Goal: Task Accomplishment & Management: Manage account settings

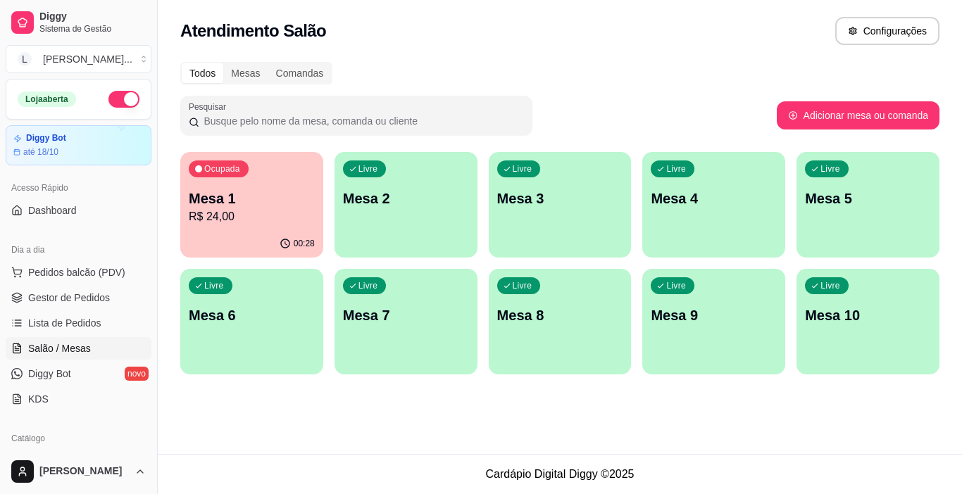
click at [269, 230] on div "00:28" at bounding box center [251, 243] width 143 height 27
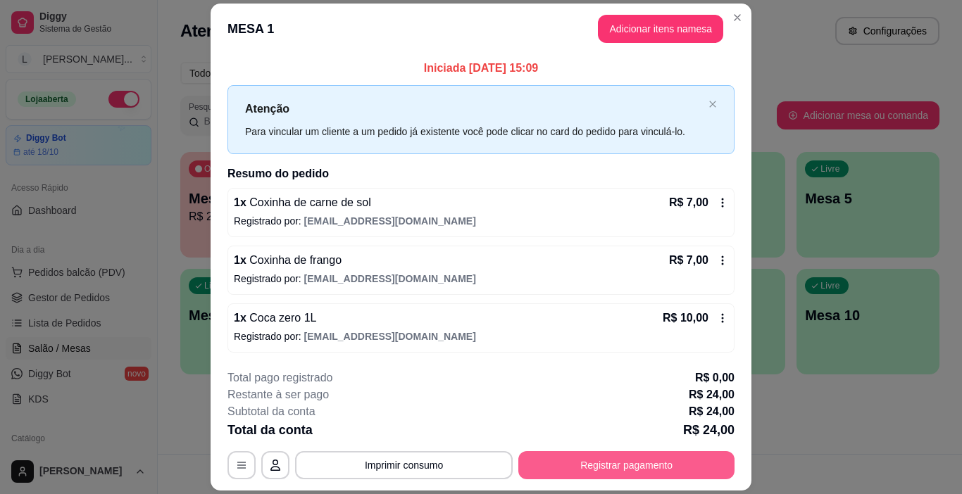
click at [599, 463] on button "Registrar pagamento" at bounding box center [626, 465] width 216 height 28
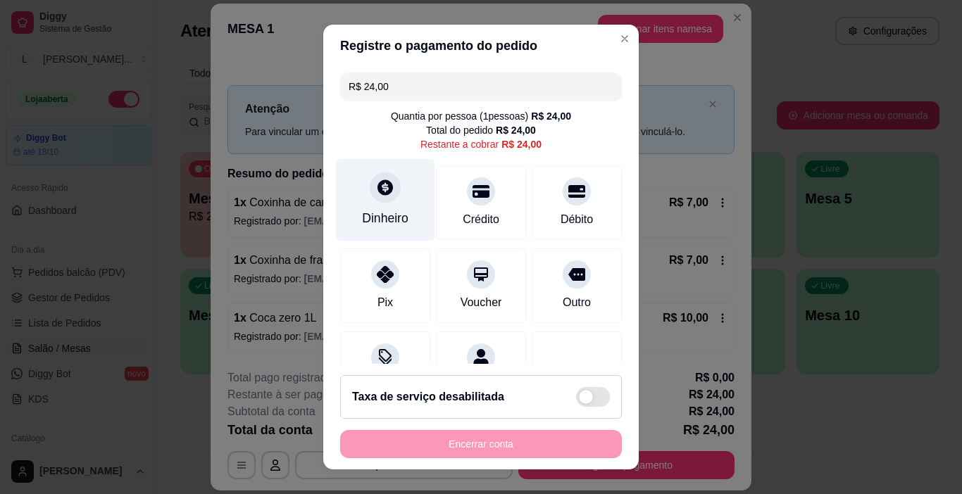
click at [378, 213] on div "Dinheiro" at bounding box center [385, 218] width 46 height 18
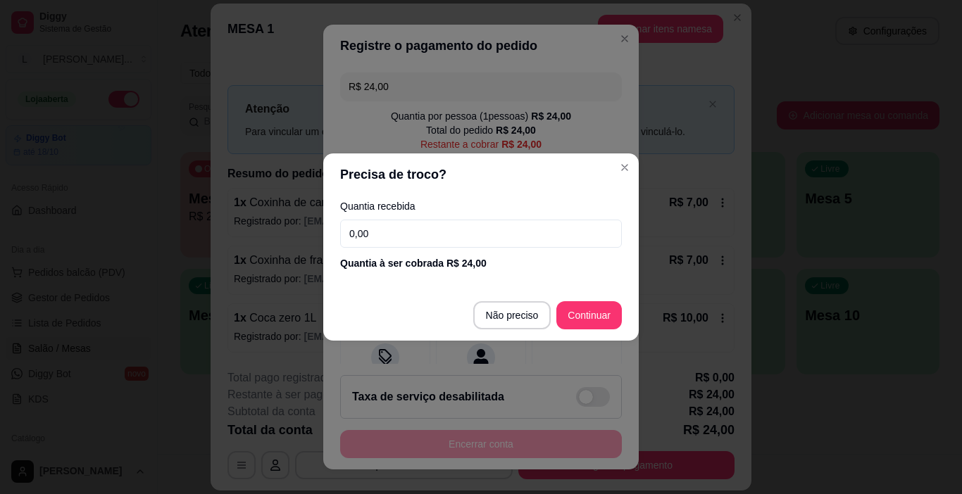
click at [377, 234] on input "0,00" at bounding box center [481, 234] width 282 height 28
type input "25,00"
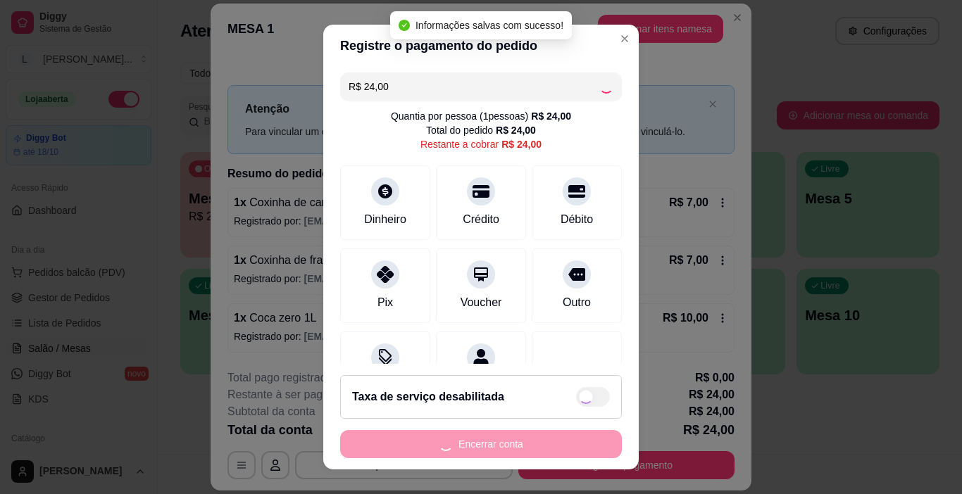
type input "R$ 0,00"
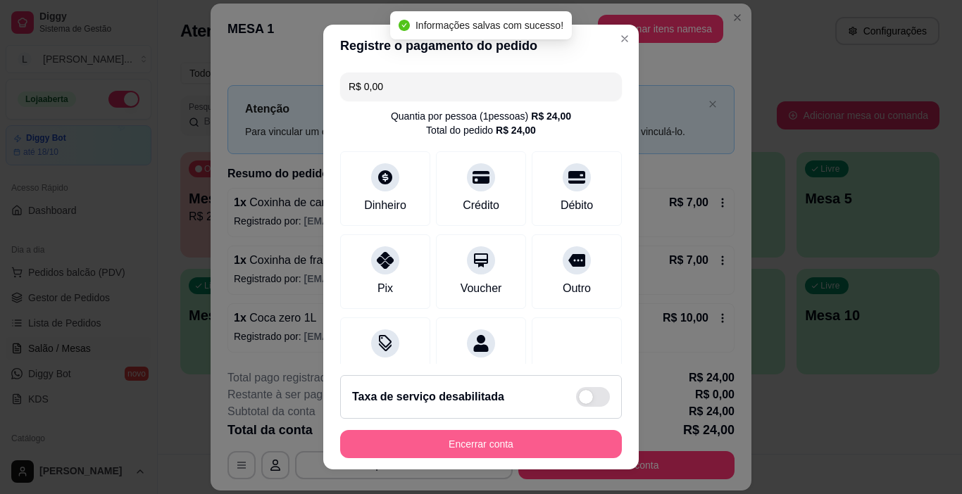
click at [484, 443] on button "Encerrar conta" at bounding box center [481, 444] width 282 height 28
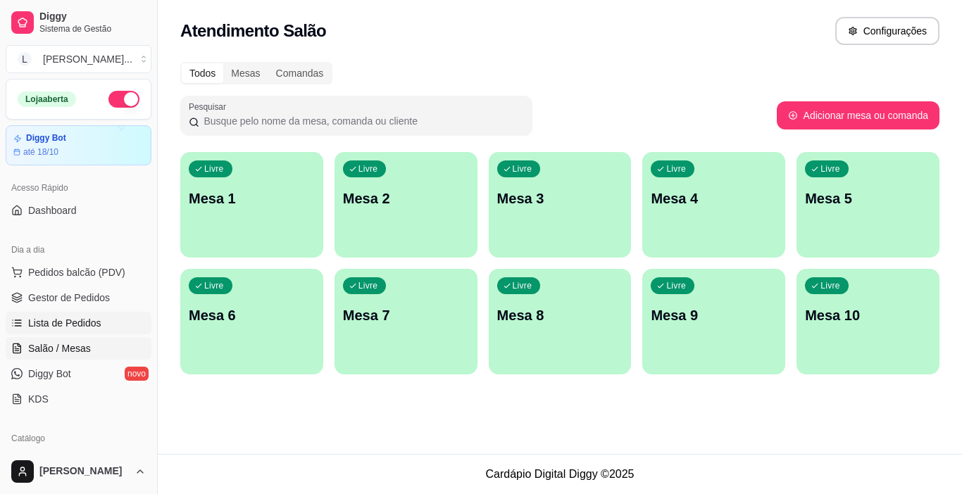
click at [37, 327] on span "Lista de Pedidos" at bounding box center [64, 323] width 73 height 14
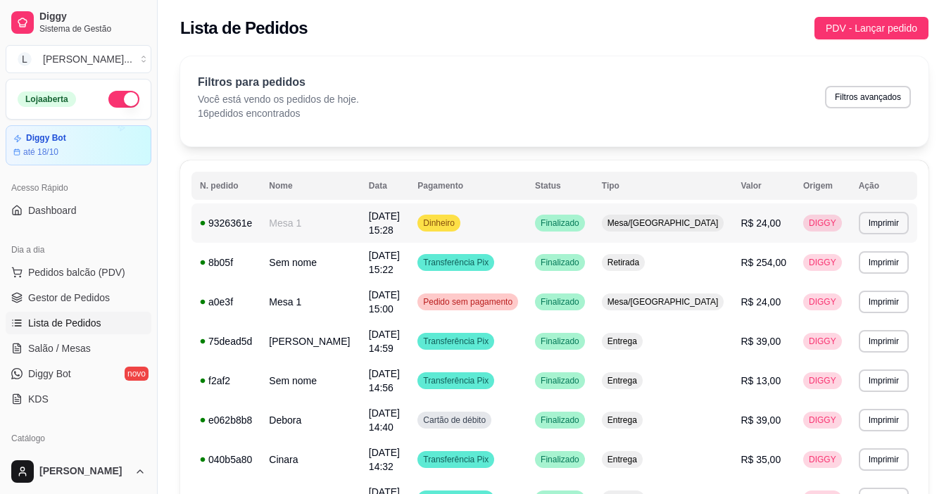
click at [527, 228] on td "Dinheiro" at bounding box center [468, 222] width 118 height 39
click at [527, 223] on td "Dinheiro" at bounding box center [468, 222] width 118 height 39
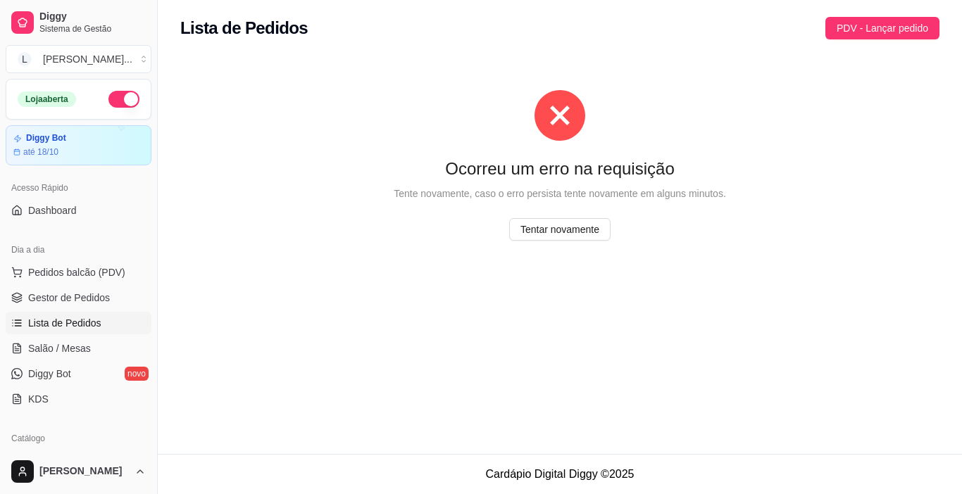
drag, startPoint x: 685, startPoint y: 268, endPoint x: 487, endPoint y: 314, distance: 203.2
click at [646, 288] on div "Ocorreu um erro na requisição Tente novamente, caso o erro persista tente novam…" at bounding box center [560, 170] width 804 height 244
click at [72, 267] on span "Pedidos balcão (PDV)" at bounding box center [76, 272] width 97 height 14
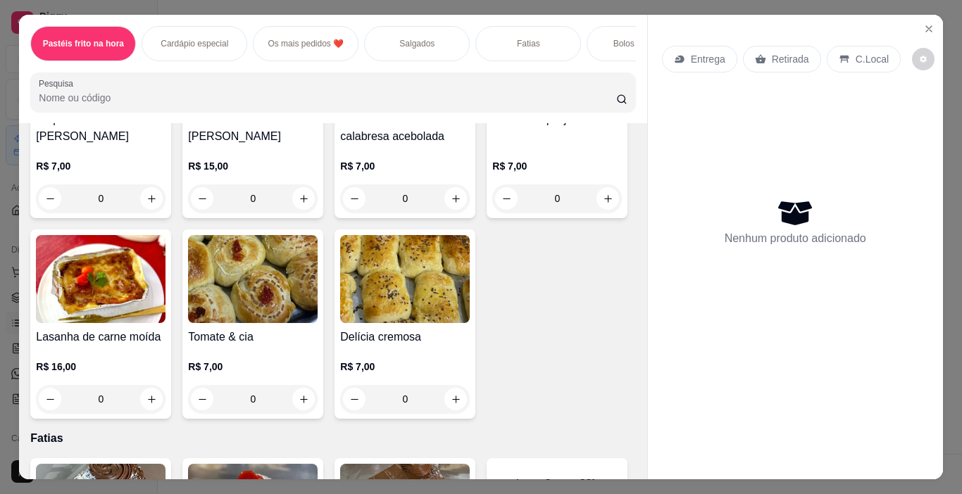
scroll to position [1639, 0]
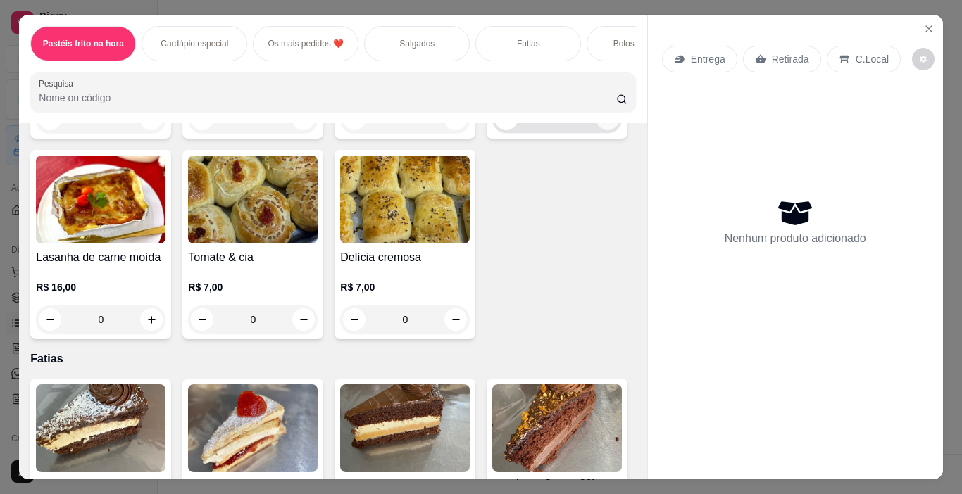
click at [604, 123] on icon "increase-product-quantity" at bounding box center [608, 119] width 8 height 8
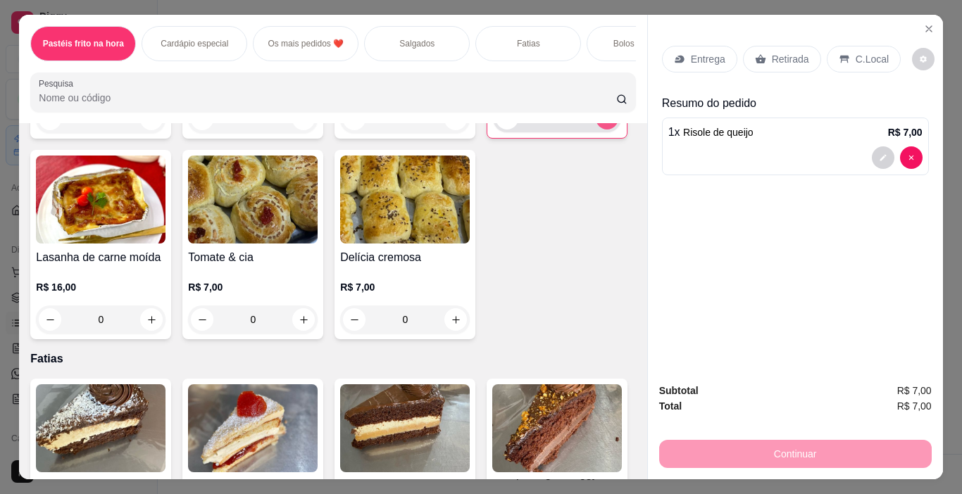
type input "1"
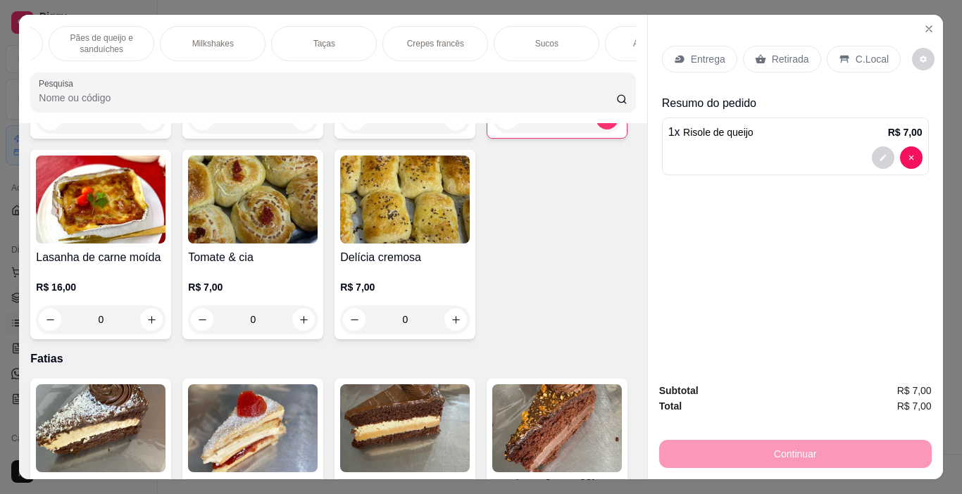
scroll to position [0, 1948]
click at [458, 40] on p "Refrigerantes" at bounding box center [471, 43] width 51 height 11
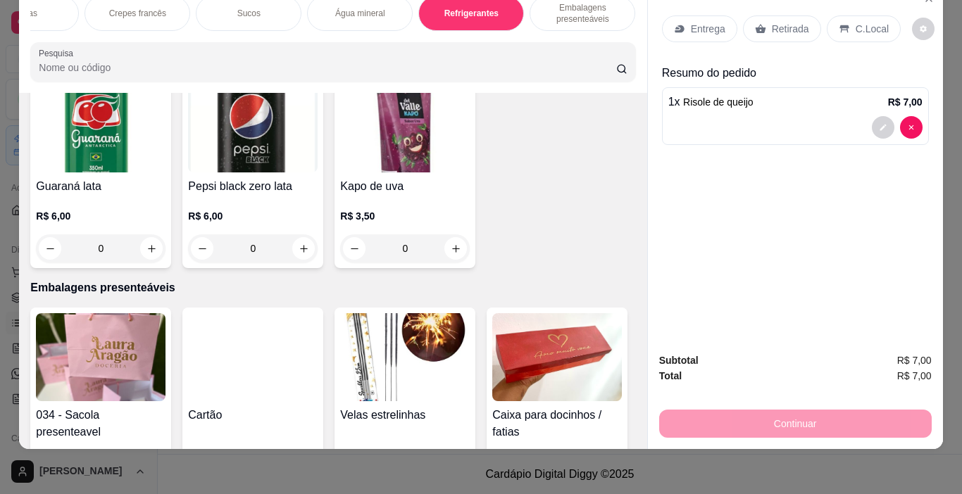
scroll to position [7905, 0]
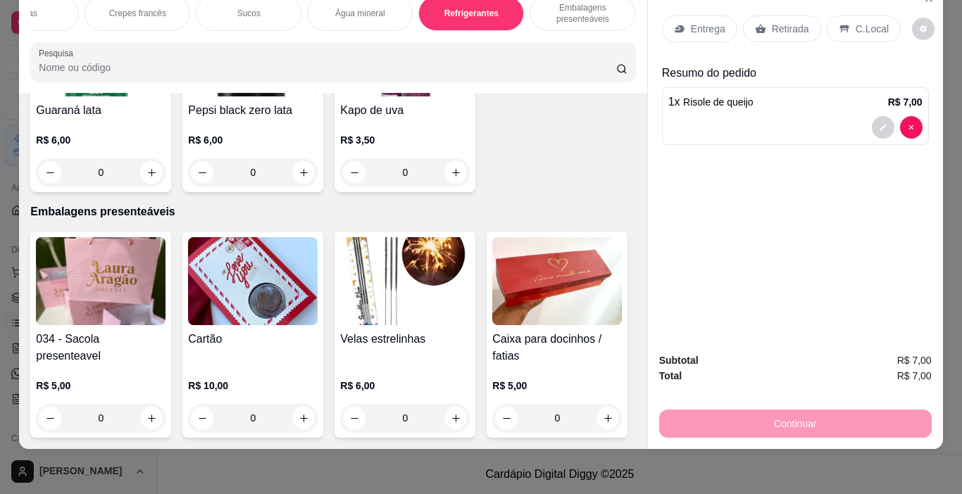
type input "1"
click at [772, 22] on p "Retirada" at bounding box center [790, 29] width 37 height 14
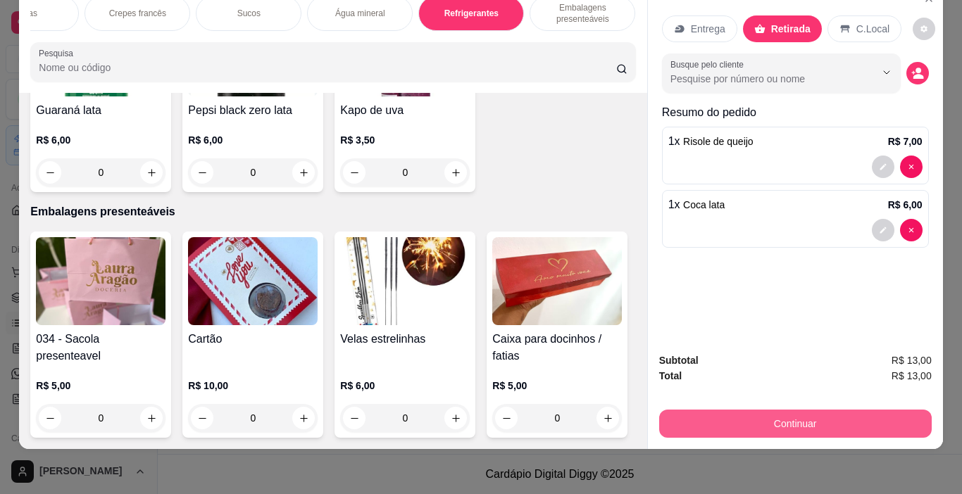
click at [810, 427] on div "Continuar" at bounding box center [795, 422] width 272 height 32
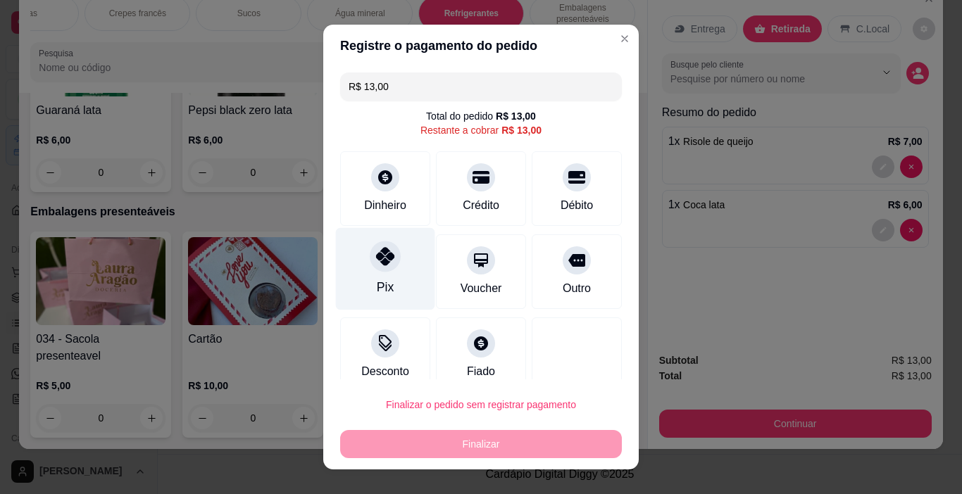
click at [365, 279] on div "Pix" at bounding box center [385, 269] width 99 height 82
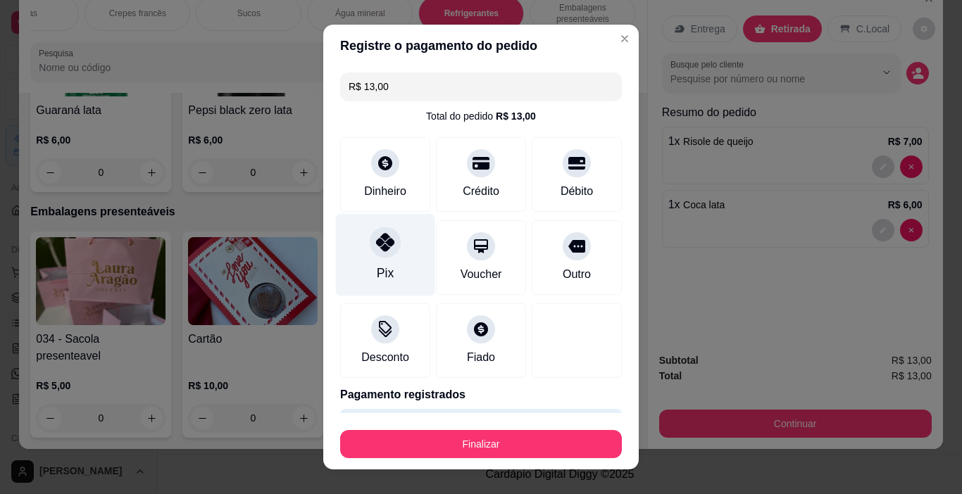
type input "R$ 0,00"
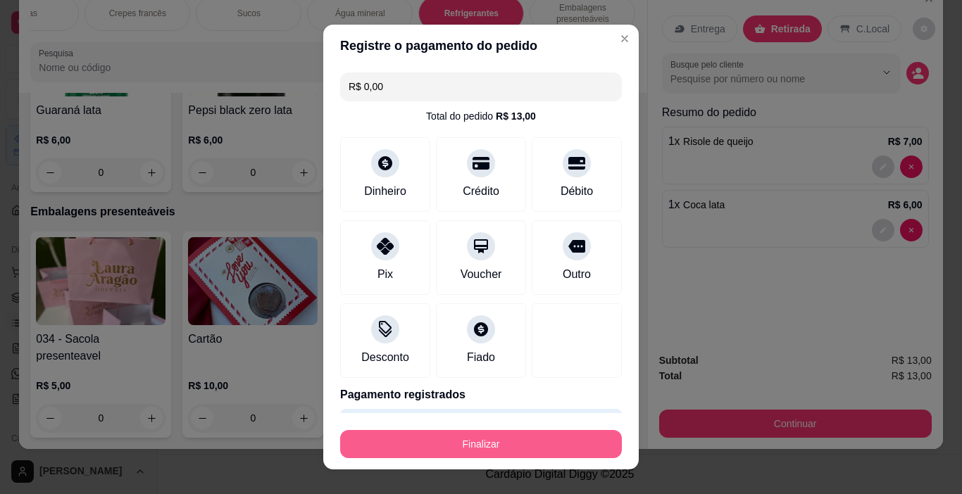
click at [479, 451] on button "Finalizar" at bounding box center [481, 444] width 282 height 28
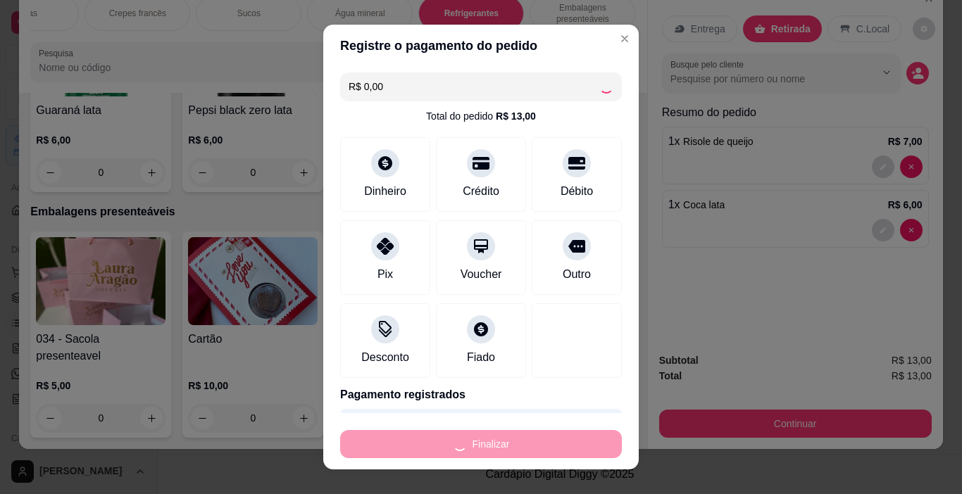
type input "0"
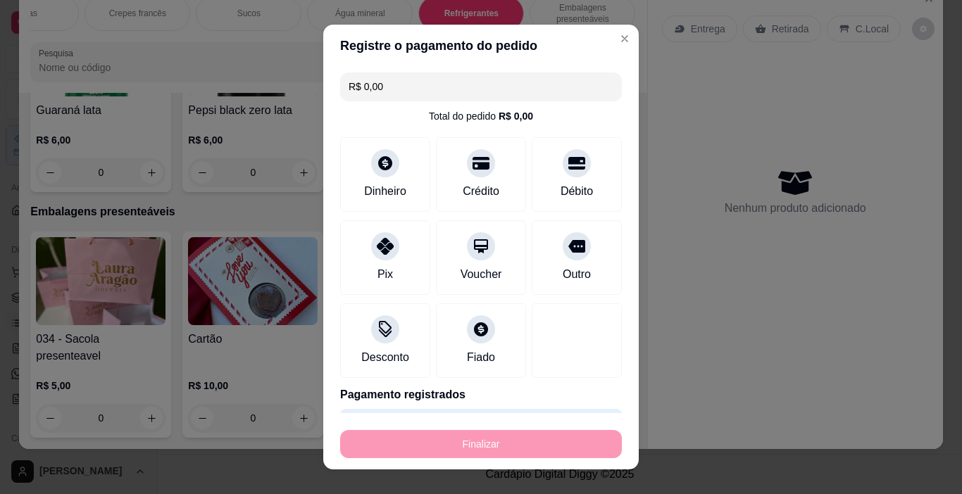
type input "-R$ 13,00"
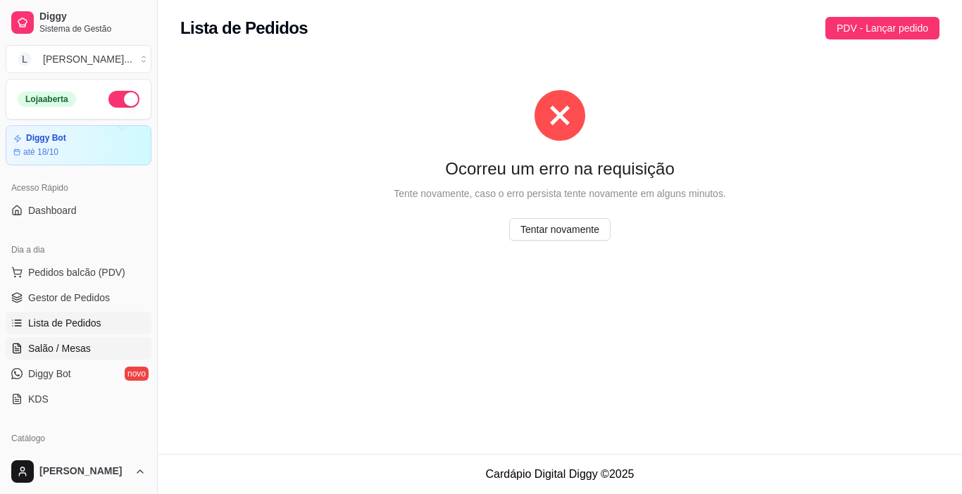
click at [61, 350] on span "Salão / Mesas" at bounding box center [59, 349] width 63 height 14
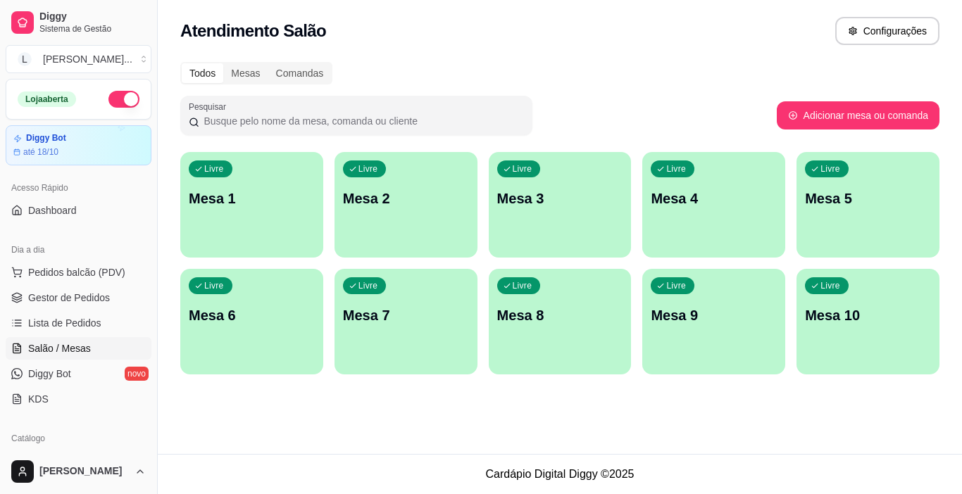
click at [257, 199] on p "Mesa 1" at bounding box center [252, 199] width 126 height 20
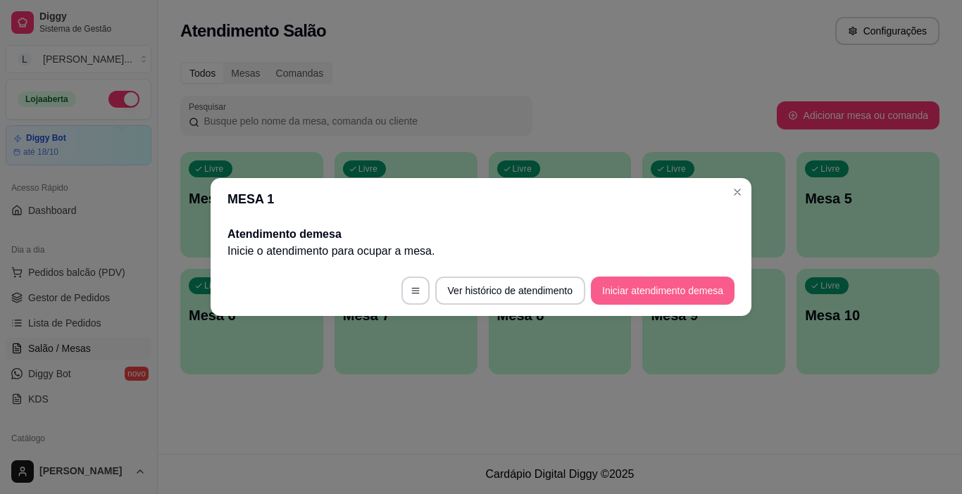
click at [644, 289] on button "Iniciar atendimento de mesa" at bounding box center [663, 291] width 144 height 28
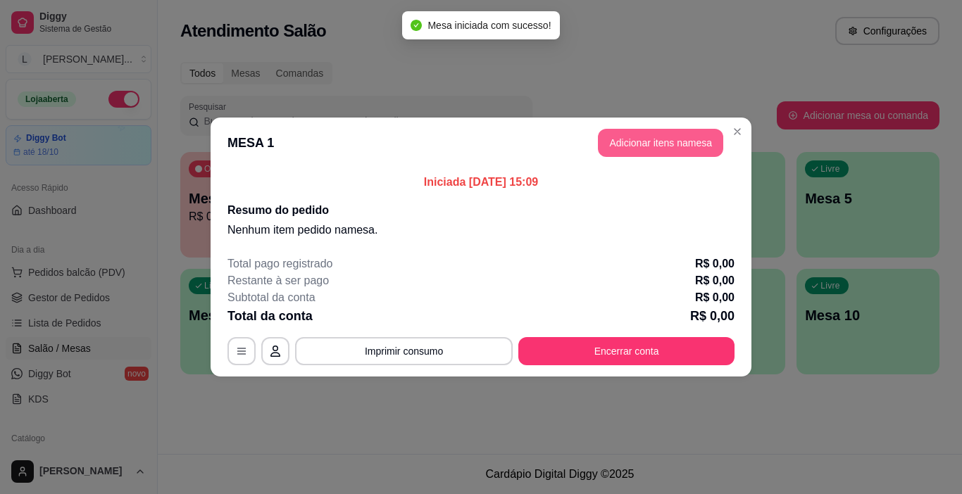
click at [637, 151] on button "Adicionar itens na mesa" at bounding box center [660, 143] width 125 height 28
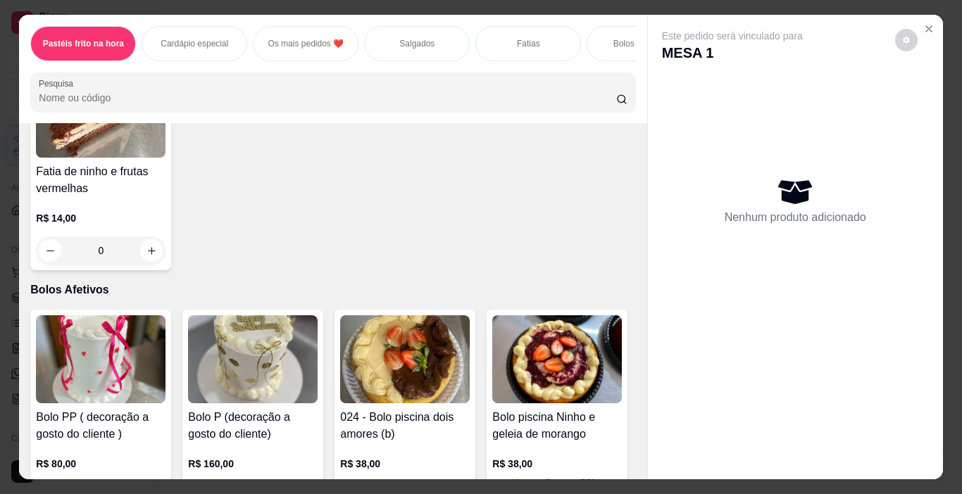
scroll to position [2073, 0]
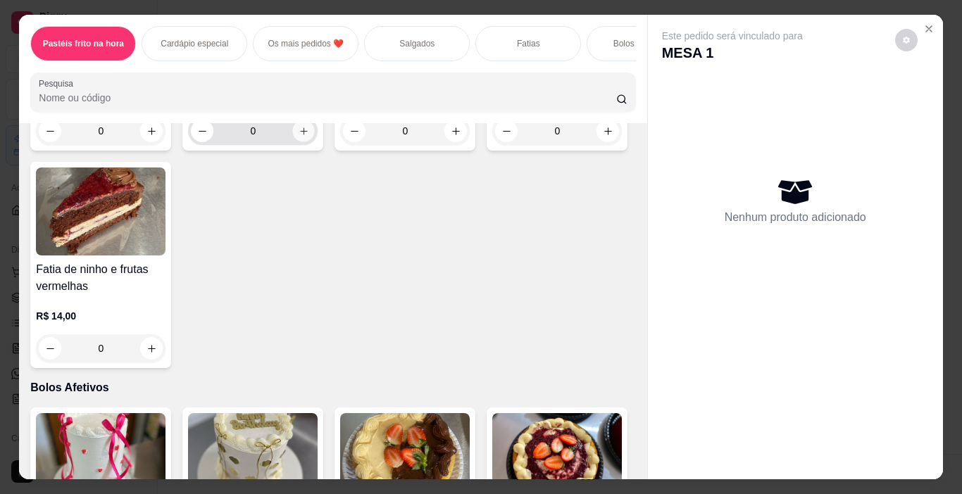
click at [299, 137] on icon "increase-product-quantity" at bounding box center [304, 131] width 11 height 11
type input "1"
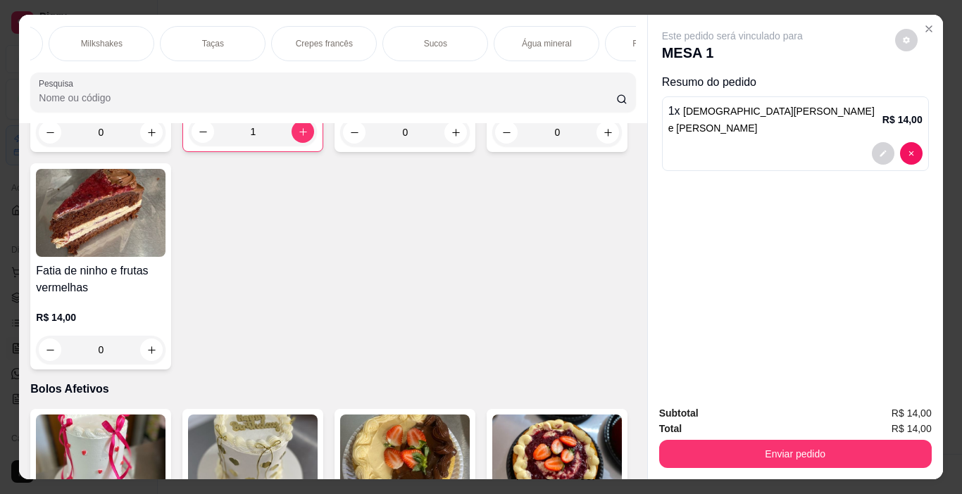
scroll to position [0, 1728]
click at [126, 40] on p "Milkshakes" at bounding box center [136, 43] width 42 height 11
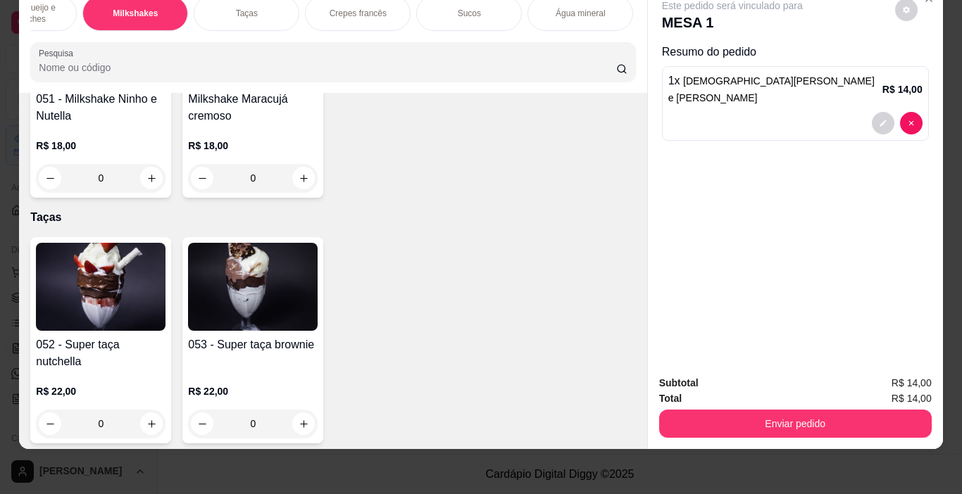
scroll to position [6070, 0]
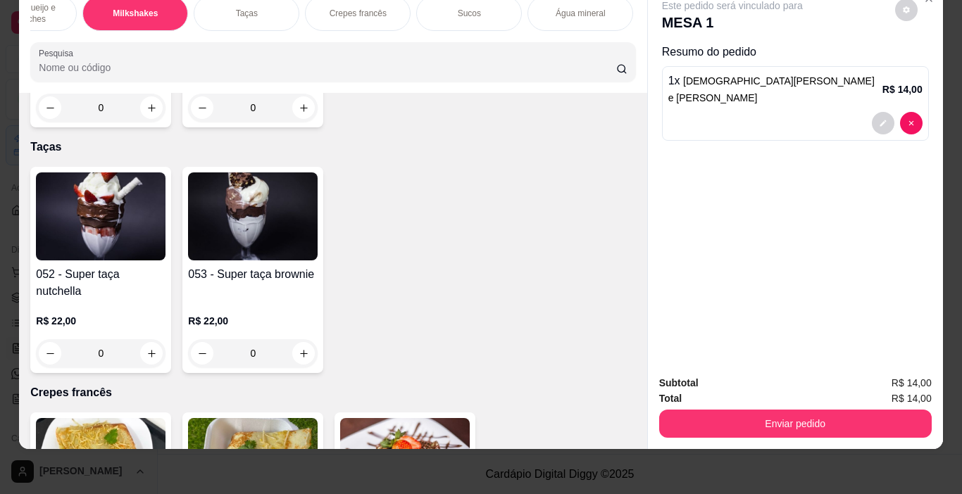
click at [630, 427] on div "Item avulso Pastéis frito na hora Pastel de frango R$ 15,00 0 Pastel de Nutella…" at bounding box center [332, 271] width 627 height 356
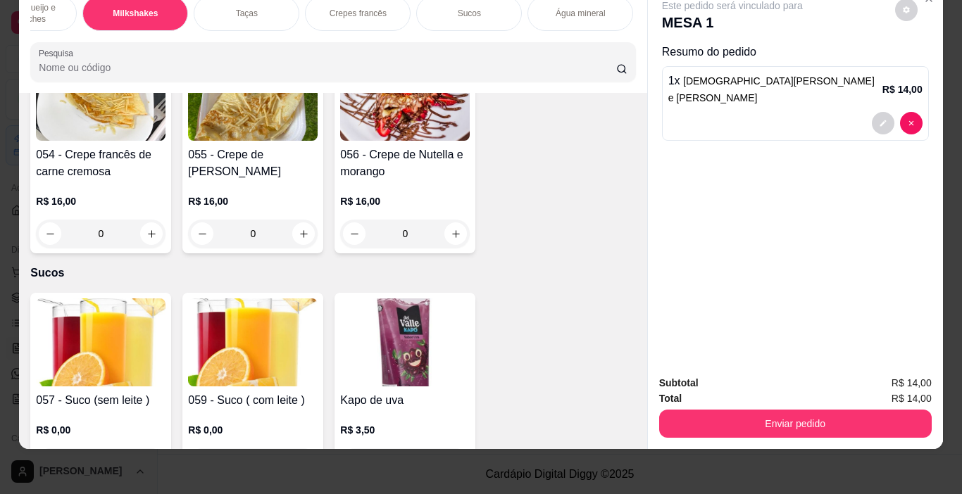
scroll to position [6436, 0]
type input "1"
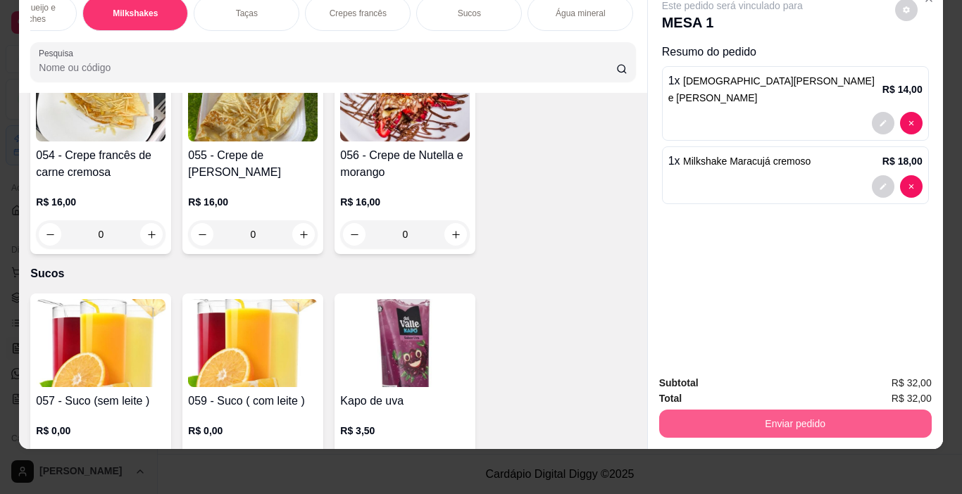
click at [741, 410] on button "Enviar pedido" at bounding box center [795, 424] width 272 height 28
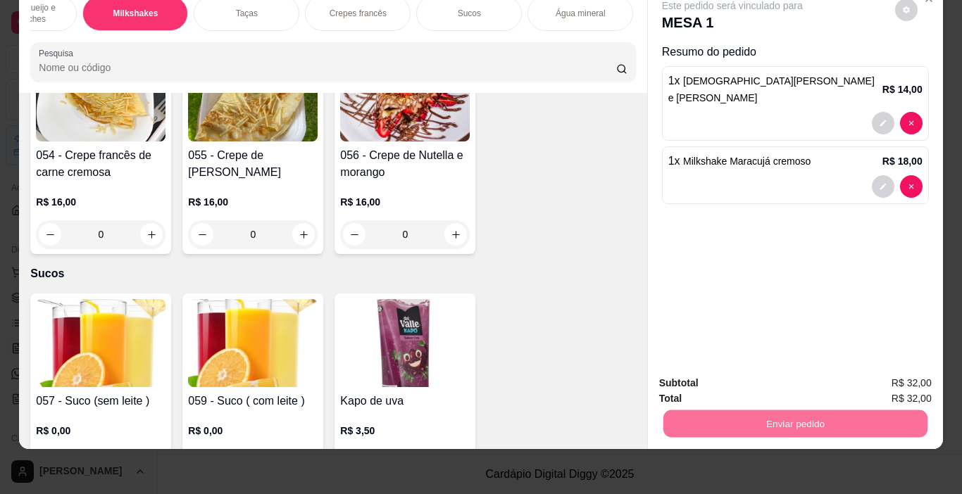
click at [891, 378] on button "Enviar pedido" at bounding box center [895, 378] width 80 height 27
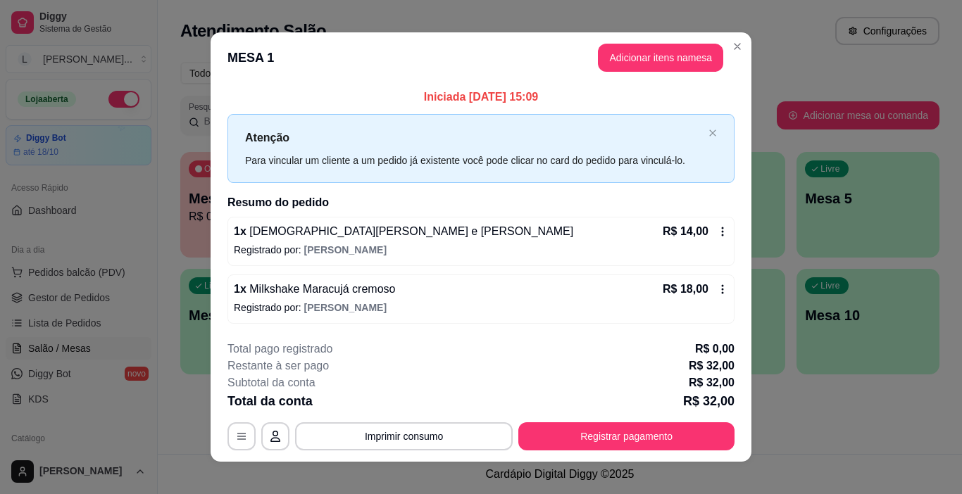
click at [580, 372] on div "Restante à ser pago R$ 32,00" at bounding box center [480, 366] width 507 height 17
click at [609, 435] on button "Registrar pagamento" at bounding box center [626, 436] width 216 height 28
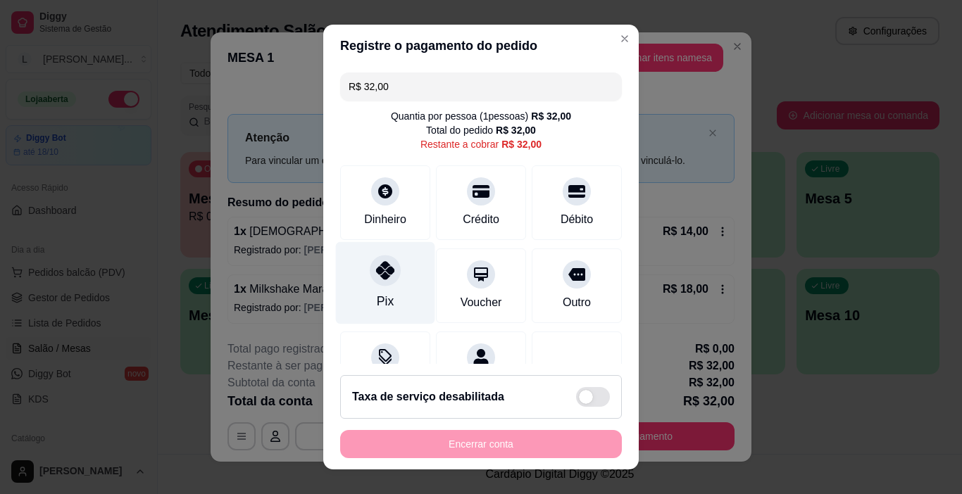
click at [376, 271] on icon at bounding box center [385, 270] width 18 height 18
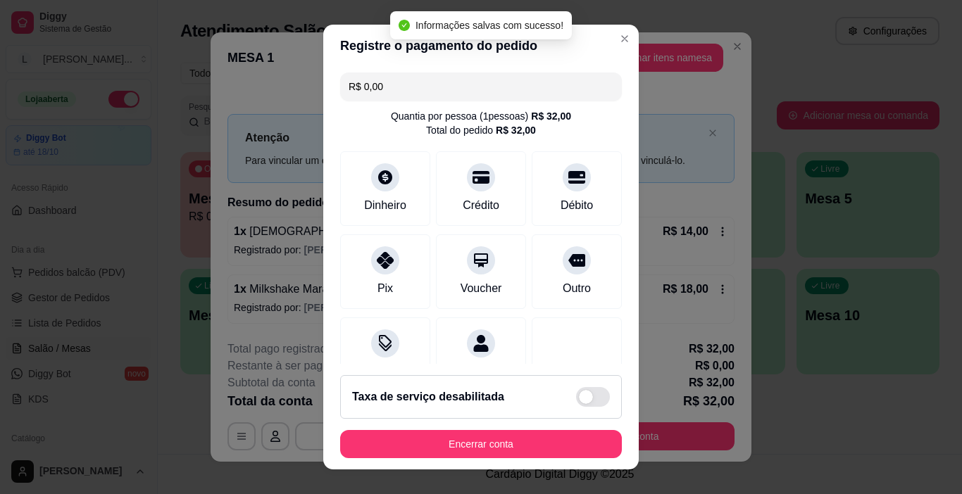
type input "R$ 0,00"
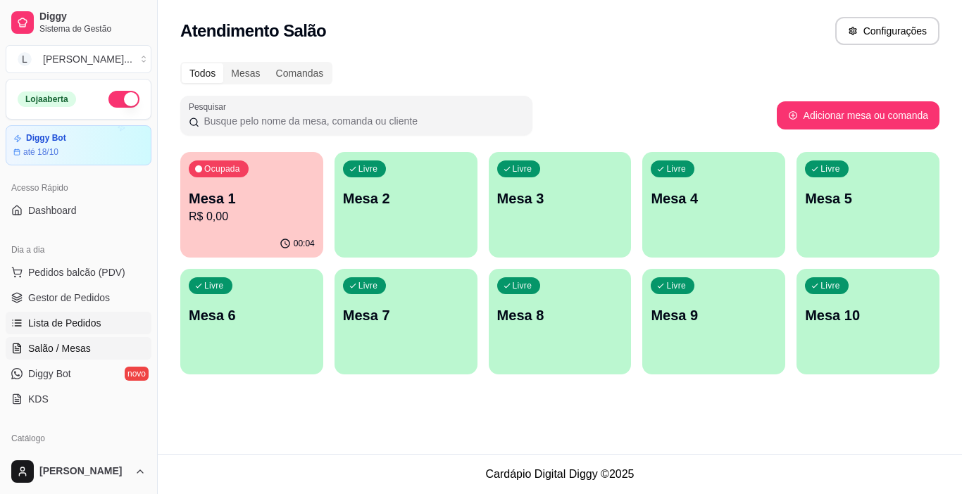
click at [75, 327] on span "Lista de Pedidos" at bounding box center [64, 323] width 73 height 14
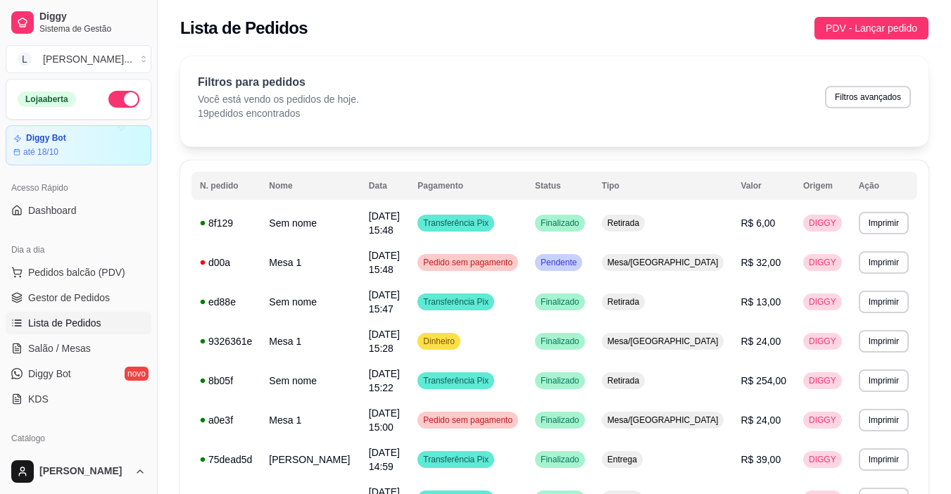
click at [59, 325] on span "Lista de Pedidos" at bounding box center [64, 323] width 73 height 14
click at [69, 358] on link "Salão / Mesas" at bounding box center [79, 348] width 146 height 23
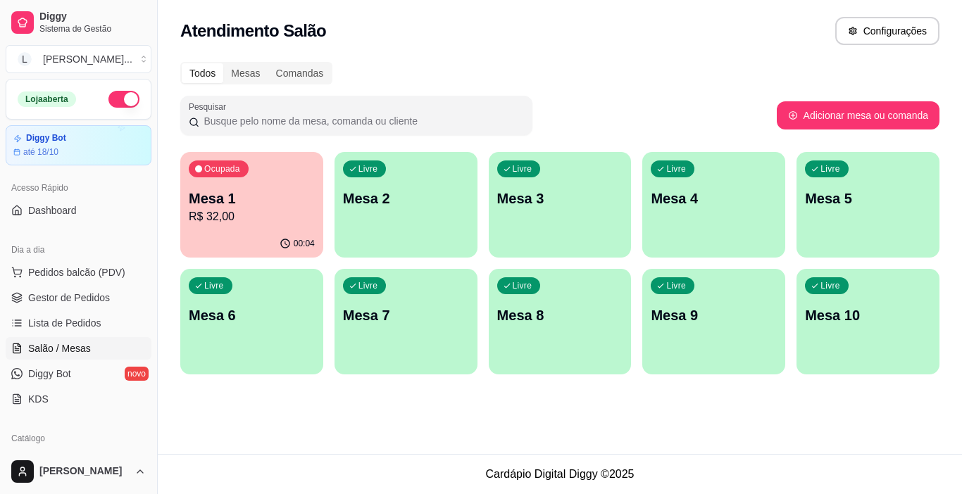
click at [265, 215] on p "R$ 32,00" at bounding box center [252, 216] width 126 height 17
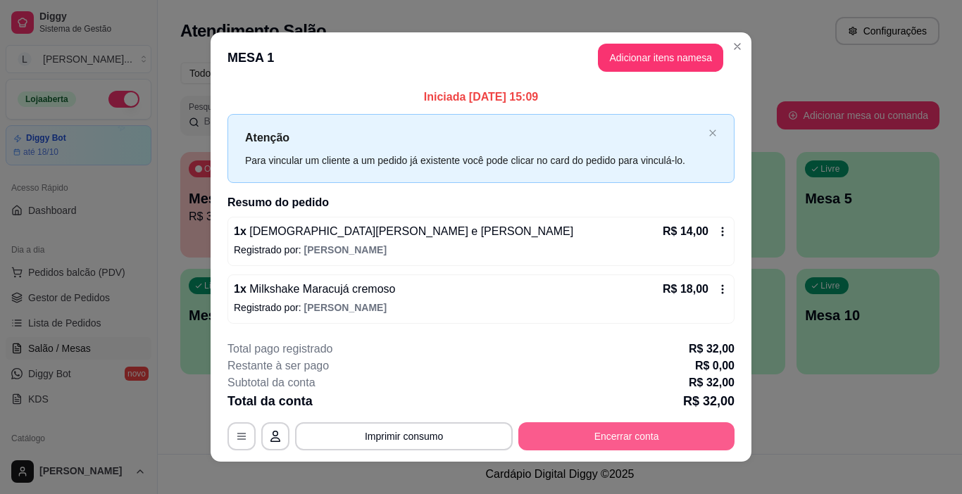
click at [627, 432] on button "Encerrar conta" at bounding box center [626, 436] width 216 height 28
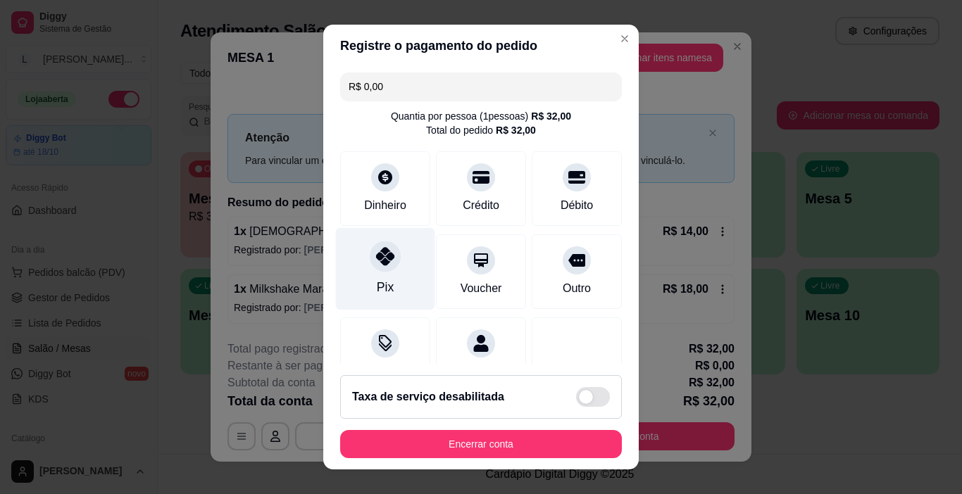
click at [380, 272] on div at bounding box center [385, 257] width 31 height 31
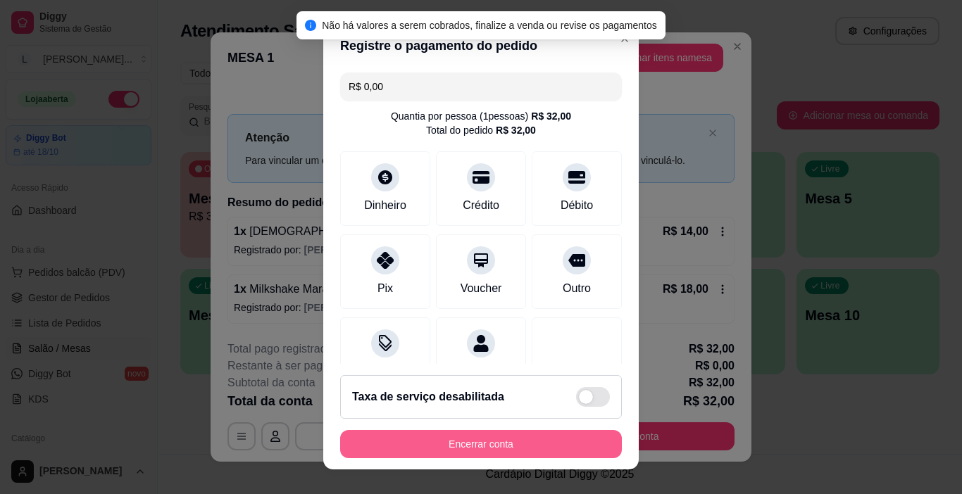
click at [464, 446] on button "Encerrar conta" at bounding box center [481, 444] width 282 height 28
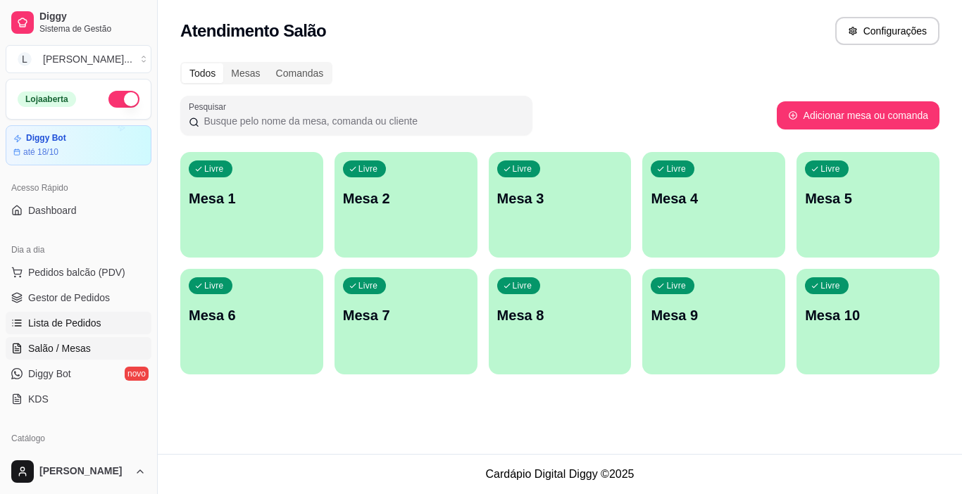
click at [75, 325] on span "Lista de Pedidos" at bounding box center [64, 323] width 73 height 14
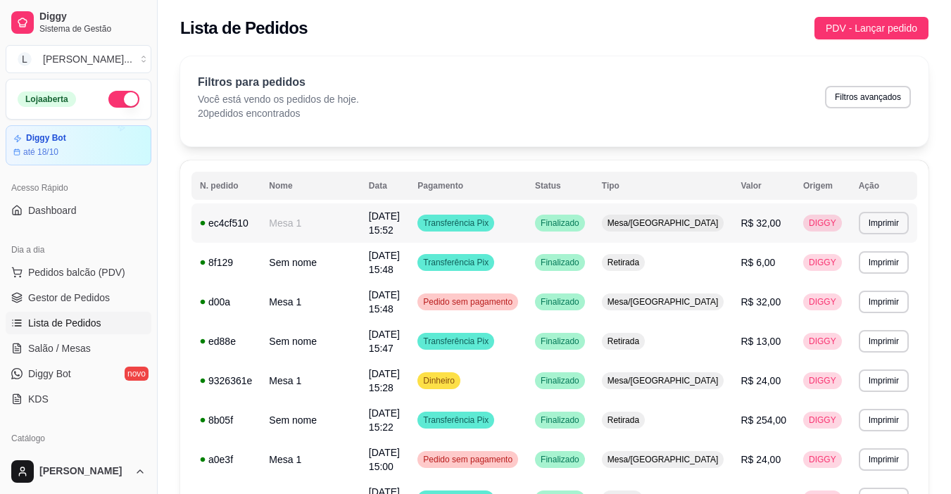
click at [527, 231] on td "Transferência Pix" at bounding box center [468, 222] width 118 height 39
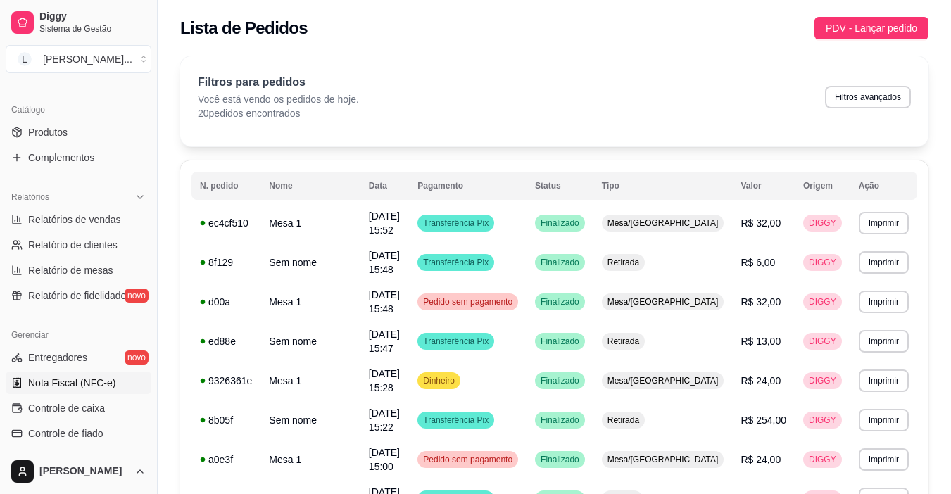
scroll to position [352, 0]
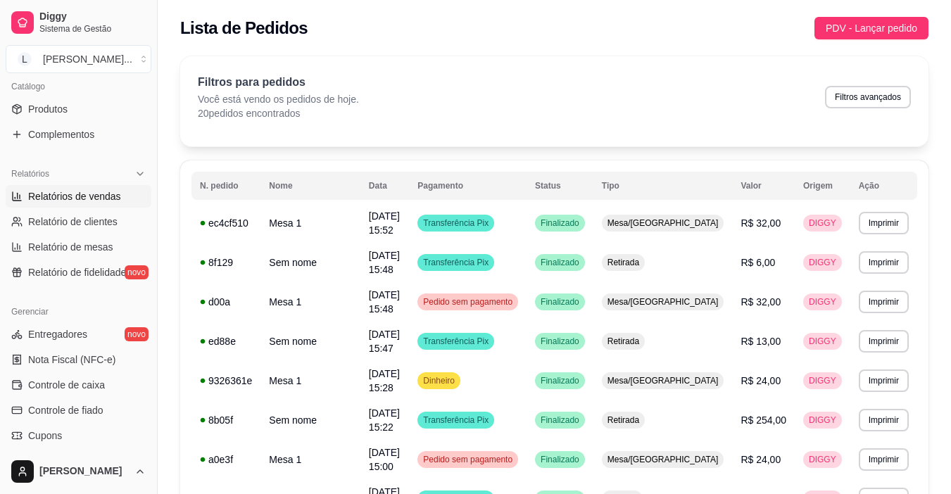
click at [100, 201] on span "Relatórios de vendas" at bounding box center [74, 196] width 93 height 14
select select "ALL"
select select "0"
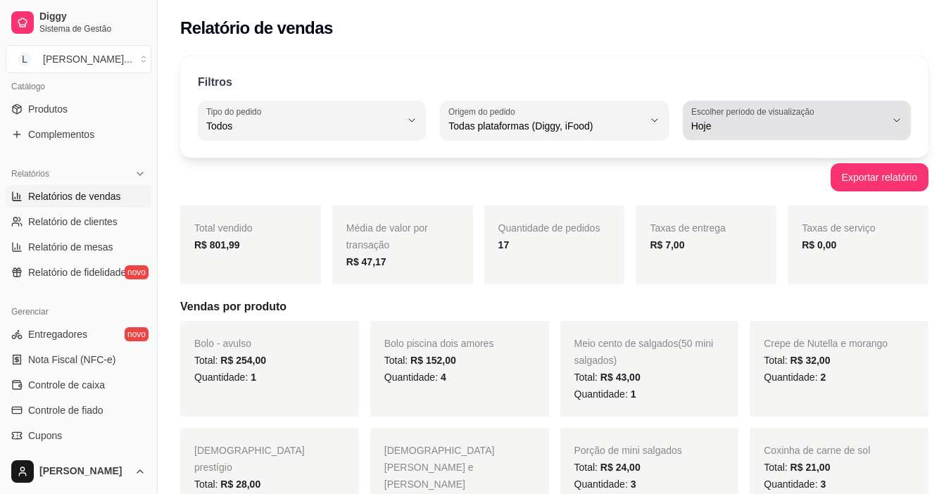
click at [896, 114] on button "Escolher período de visualização Hoje" at bounding box center [797, 120] width 228 height 39
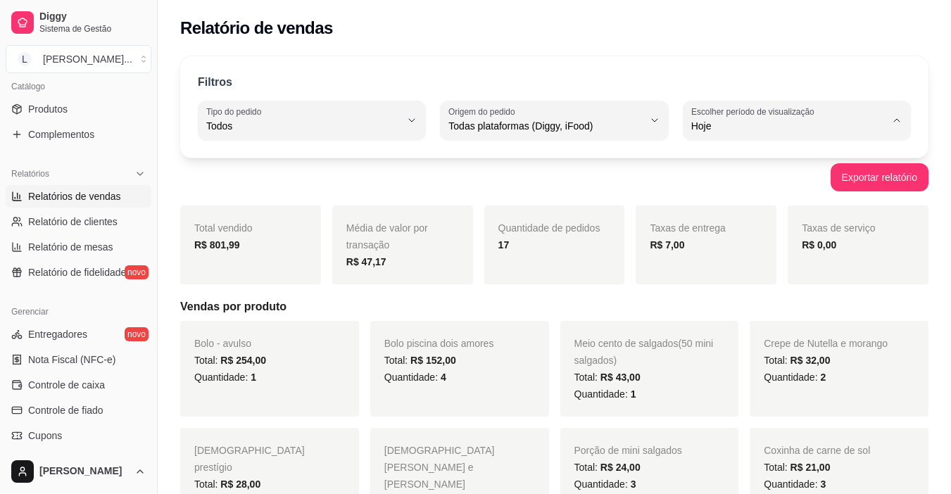
click at [736, 189] on span "Ontem" at bounding box center [790, 182] width 184 height 13
type input "1"
select select "1"
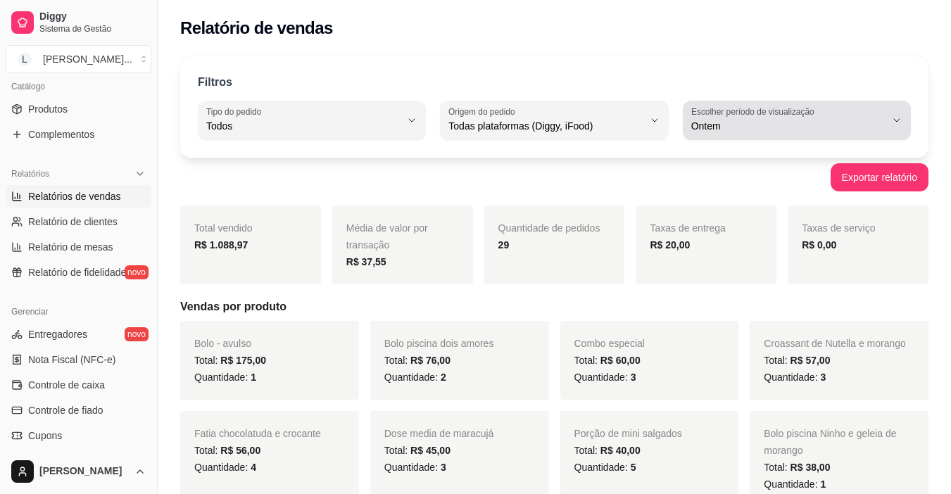
click at [722, 122] on span "Ontem" at bounding box center [788, 126] width 194 height 14
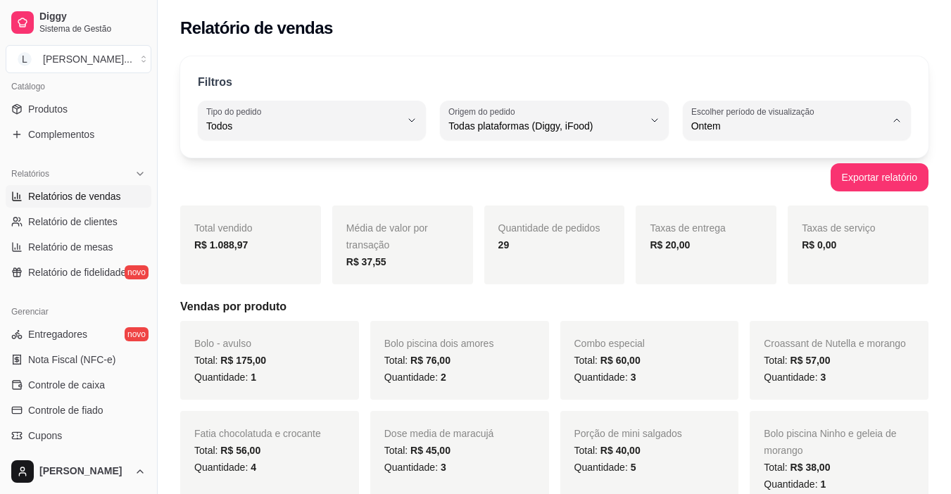
click at [698, 153] on span "Hoje" at bounding box center [790, 159] width 184 height 13
type input "0"
select select "0"
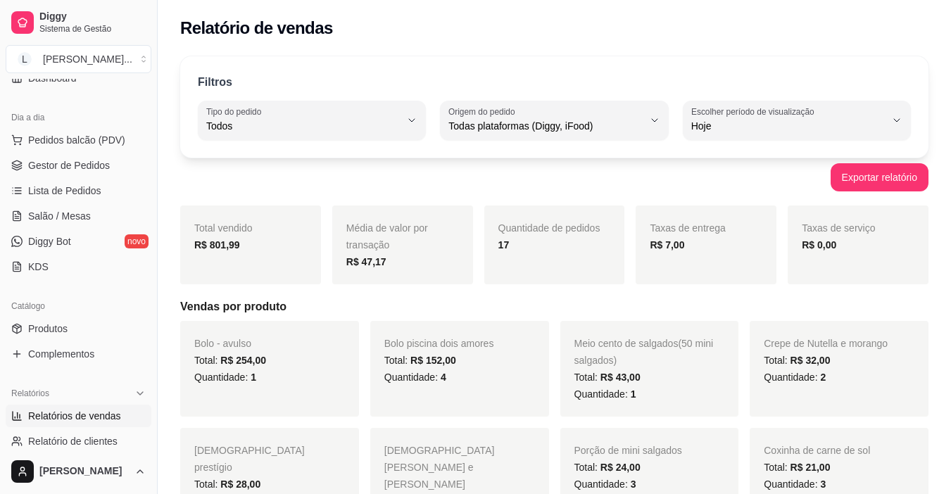
scroll to position [70, 0]
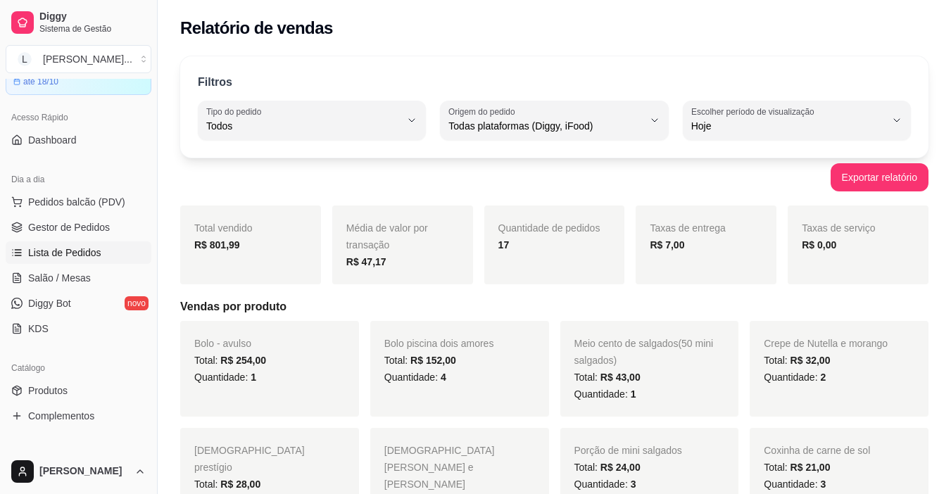
click at [93, 245] on link "Lista de Pedidos" at bounding box center [79, 253] width 146 height 23
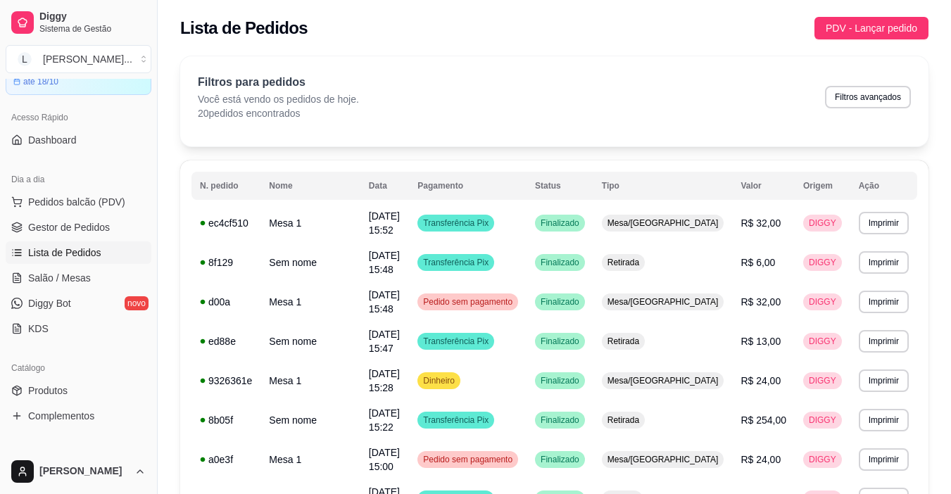
click at [660, 104] on div "Filtros para pedidos Você está vendo os pedidos de hoje. 20 pedidos encontrados…" at bounding box center [554, 97] width 713 height 46
click at [603, 113] on div "Filtros para pedidos Você está vendo os pedidos de hoje. 20 pedidos encontrados…" at bounding box center [554, 97] width 713 height 46
